Goal: Find specific page/section: Find specific page/section

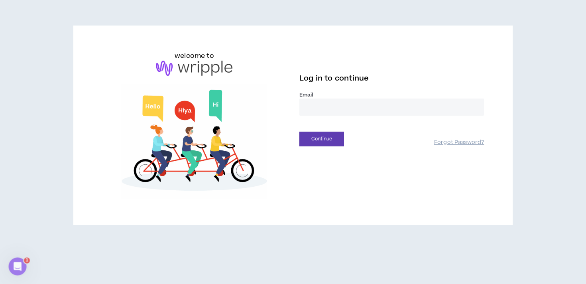
click at [335, 106] on input "email" at bounding box center [391, 106] width 185 height 17
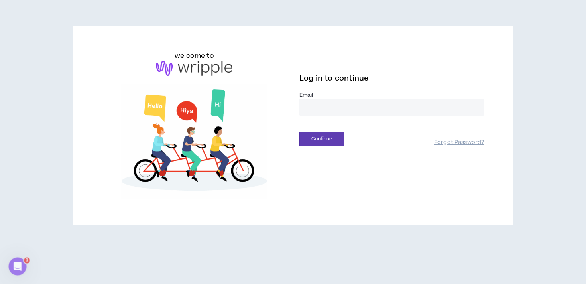
type input "**********"
click at [326, 140] on button "Continue" at bounding box center [321, 139] width 45 height 15
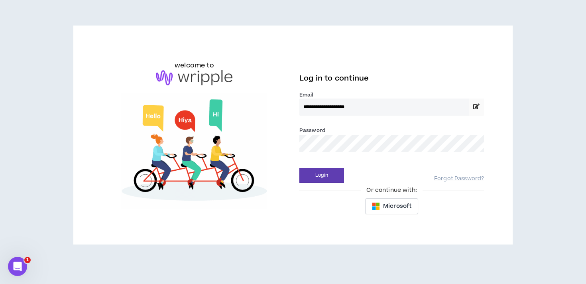
click at [299, 168] on button "Login" at bounding box center [321, 175] width 45 height 15
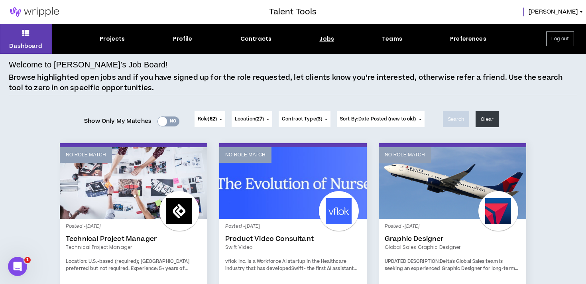
click at [395, 116] on span "Sort By: Date Posted (new to old)" at bounding box center [378, 119] width 76 height 7
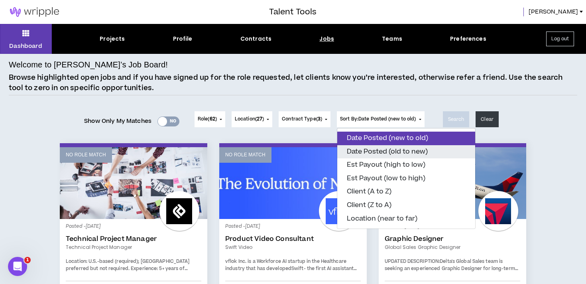
click at [393, 148] on button "Date Posted (old to new)" at bounding box center [406, 152] width 138 height 14
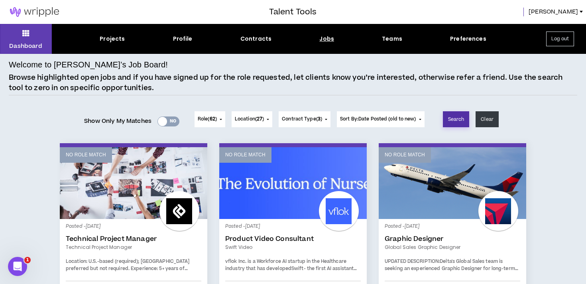
click at [460, 122] on button "Search" at bounding box center [456, 119] width 27 height 16
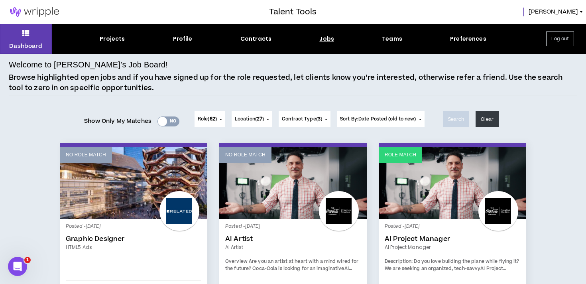
click at [406, 121] on span "Sort By: Date Posted (old to new)" at bounding box center [378, 119] width 76 height 7
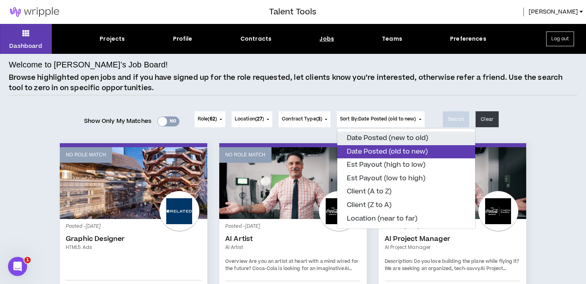
click at [402, 141] on button "Date Posted (new to old)" at bounding box center [406, 139] width 138 height 14
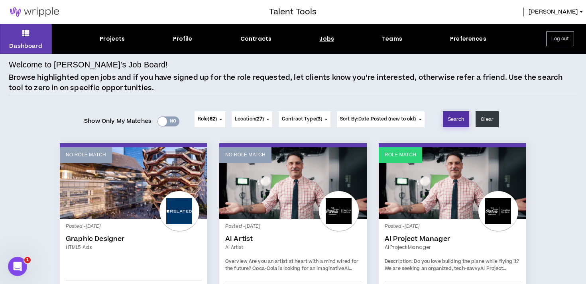
click at [455, 124] on button "Search" at bounding box center [456, 119] width 27 height 16
